Goal: Information Seeking & Learning: Learn about a topic

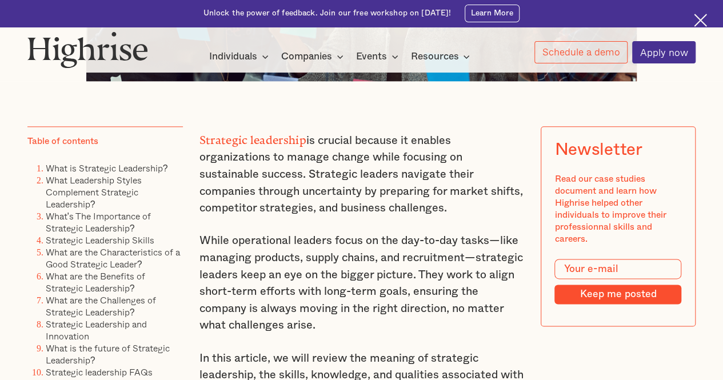
scroll to position [857, 0]
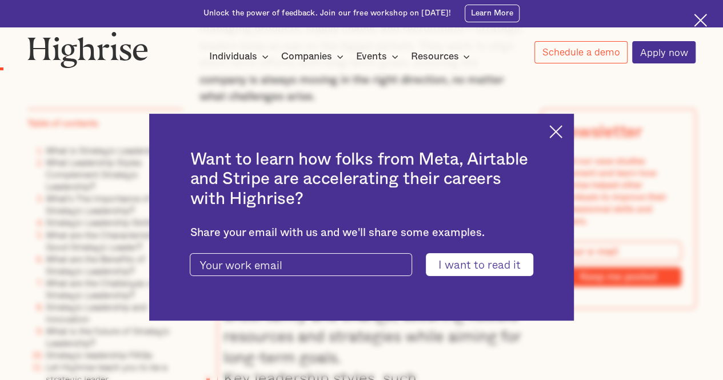
click at [570, 131] on div "Want to learn how folks from Meta, Airtable and Stripe are accelerating their c…" at bounding box center [361, 217] width 424 height 207
click at [561, 130] on img at bounding box center [555, 131] width 13 height 13
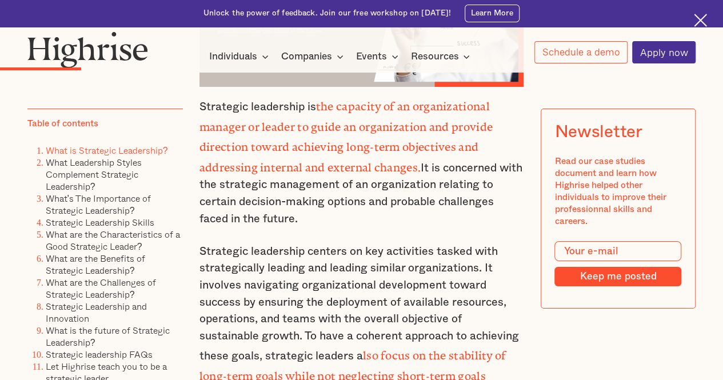
scroll to position [2000, 0]
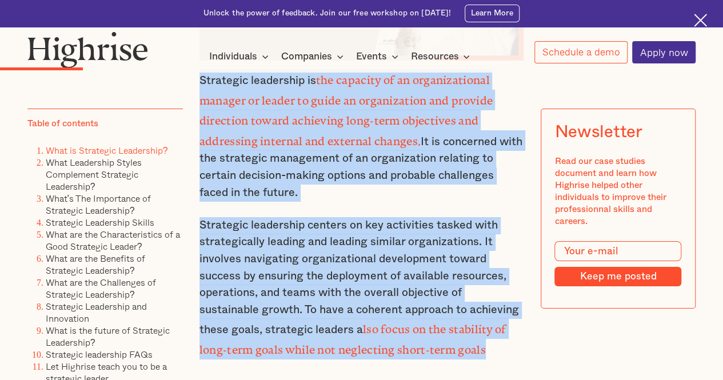
drag, startPoint x: 198, startPoint y: 93, endPoint x: 435, endPoint y: 353, distance: 351.8
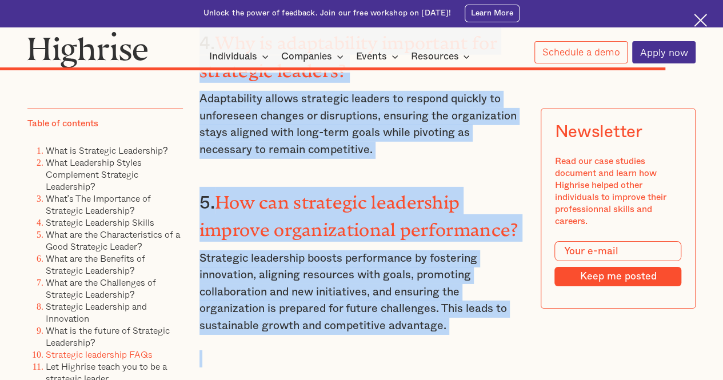
scroll to position [10579, 0]
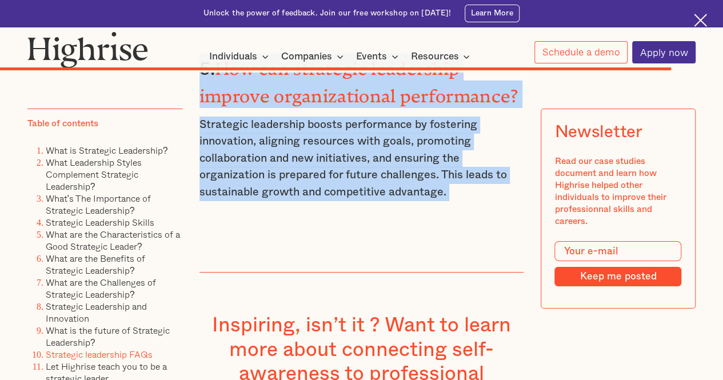
drag, startPoint x: 200, startPoint y: 165, endPoint x: 477, endPoint y: 126, distance: 279.3
copy div "What are the Challenges of Strategic Leadership? Strategic leadership has a lot…"
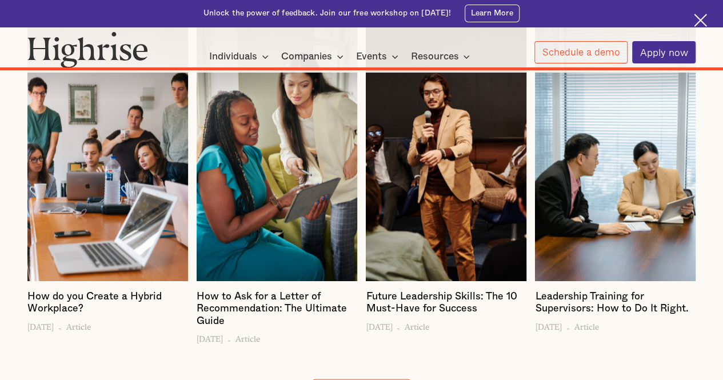
scroll to position [11999, 0]
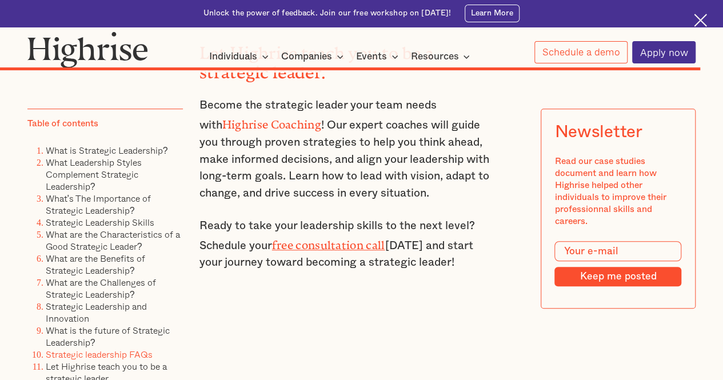
scroll to position [11085, 0]
